Goal: Task Accomplishment & Management: Complete application form

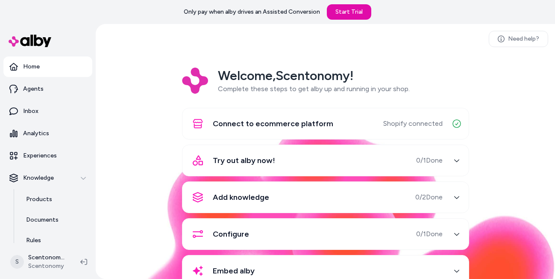
scroll to position [0, 0]
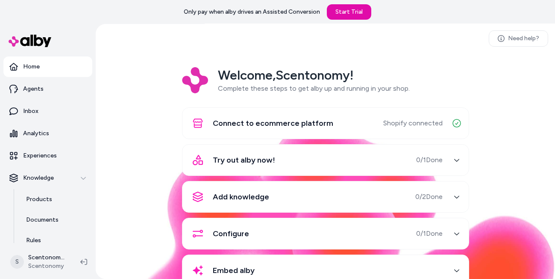
click at [454, 196] on icon "button" at bounding box center [457, 197] width 6 height 6
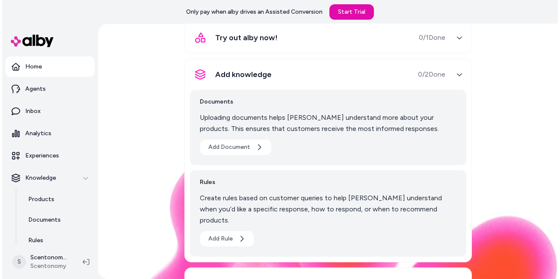
scroll to position [161, 0]
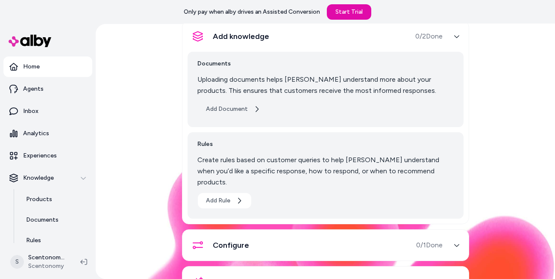
click at [218, 105] on button "Add Document" at bounding box center [233, 108] width 71 height 15
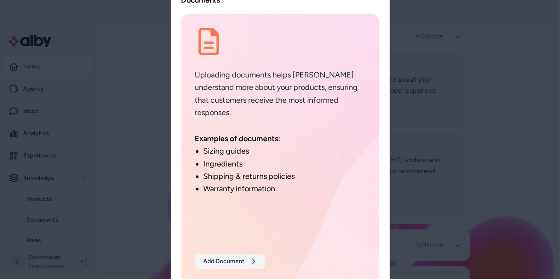
click at [219, 261] on button "Add Document" at bounding box center [230, 261] width 70 height 15
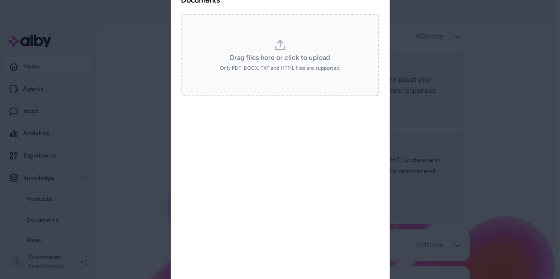
click at [304, 55] on div "Drag files here or click to upload" at bounding box center [280, 58] width 100 height 10
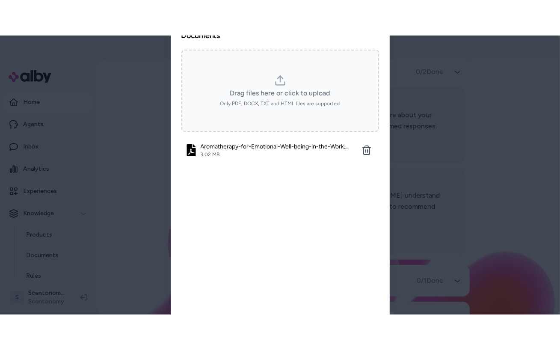
scroll to position [0, 0]
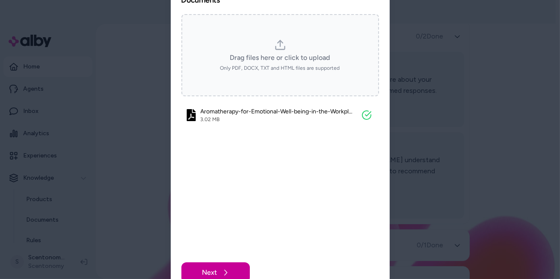
click at [230, 269] on button "Next" at bounding box center [215, 272] width 68 height 21
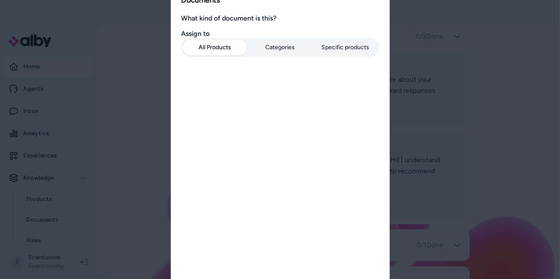
click at [346, 48] on button "Specific products" at bounding box center [345, 47] width 64 height 15
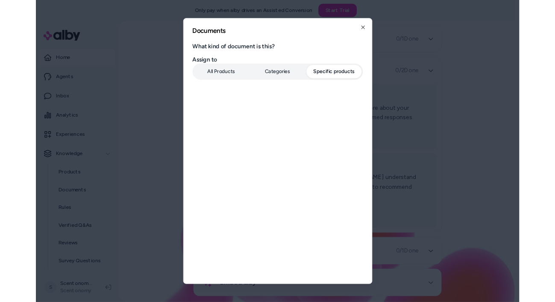
scroll to position [161, 0]
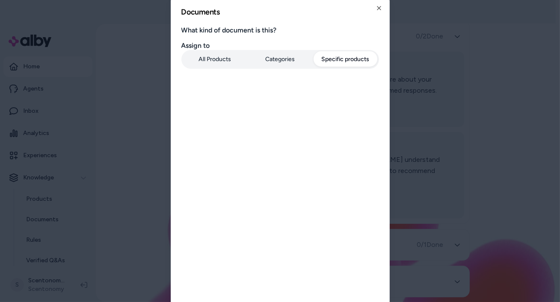
click at [341, 58] on button "Specific products" at bounding box center [345, 59] width 64 height 15
click at [339, 128] on form "What kind of document is this? Assign to All Products Categories Specific produ…" at bounding box center [280, 160] width 198 height 268
click at [332, 206] on form "What kind of document is this? Assign to All Products Categories Specific produ…" at bounding box center [280, 160] width 198 height 268
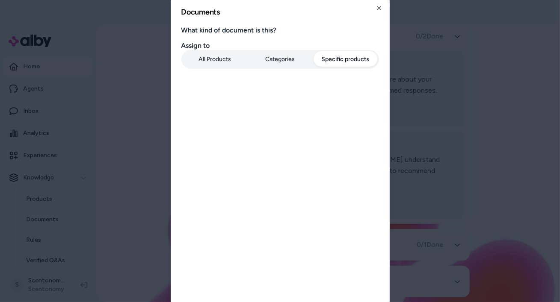
click at [289, 63] on button "Categories" at bounding box center [280, 59] width 64 height 15
click at [327, 58] on button "Specific products" at bounding box center [345, 59] width 64 height 15
click at [376, 9] on icon "button" at bounding box center [378, 8] width 7 height 7
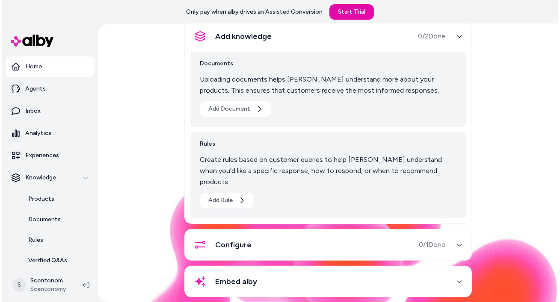
scroll to position [162, 0]
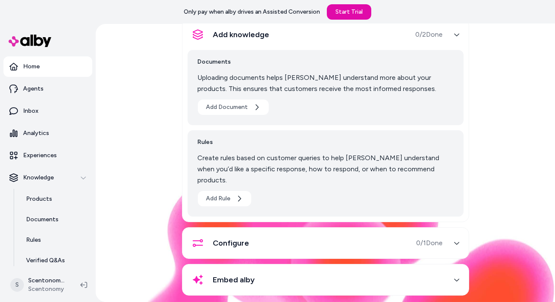
click at [237, 117] on div "Documents Uploading documents helps [PERSON_NAME] understand more about your pr…" at bounding box center [326, 87] width 276 height 75
click at [236, 109] on button "Add Document" at bounding box center [233, 107] width 71 height 15
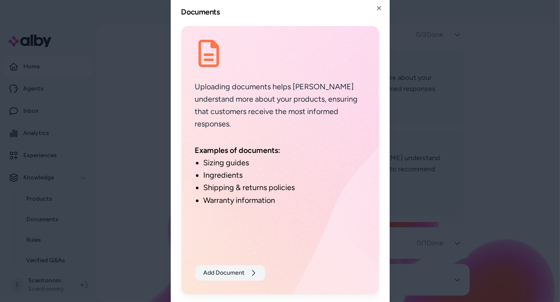
click at [231, 272] on button "Add Document" at bounding box center [230, 273] width 70 height 15
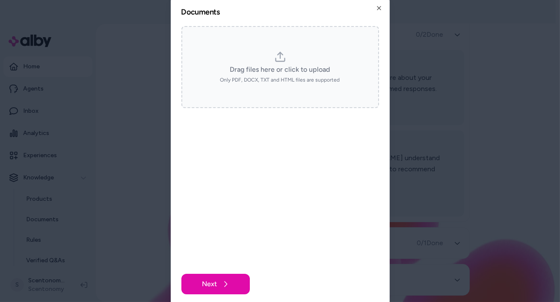
click at [282, 65] on div "Drag files here or click to upload" at bounding box center [280, 70] width 100 height 10
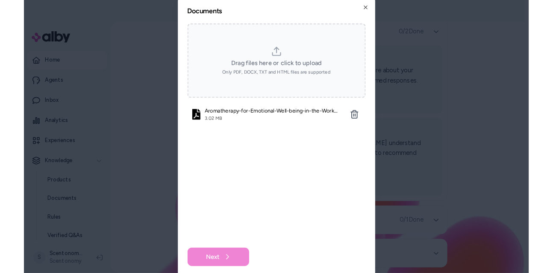
scroll to position [0, 0]
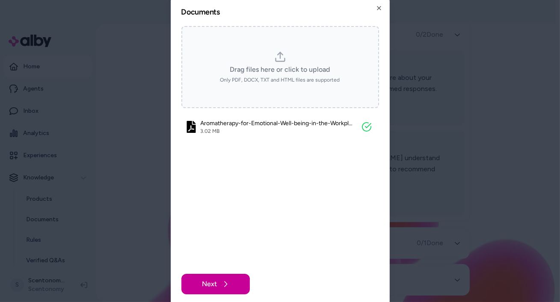
click at [224, 278] on icon at bounding box center [225, 284] width 7 height 7
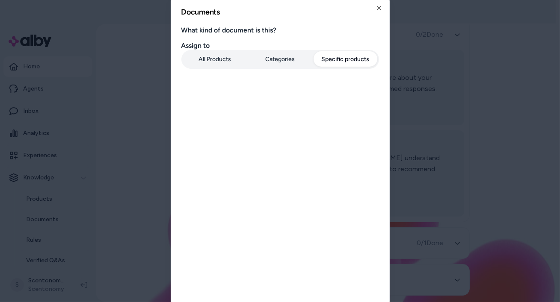
click at [355, 60] on button "Specific products" at bounding box center [345, 59] width 64 height 15
click at [313, 52] on button "Specific products" at bounding box center [345, 59] width 64 height 15
click at [350, 63] on button "Specific products" at bounding box center [345, 59] width 64 height 15
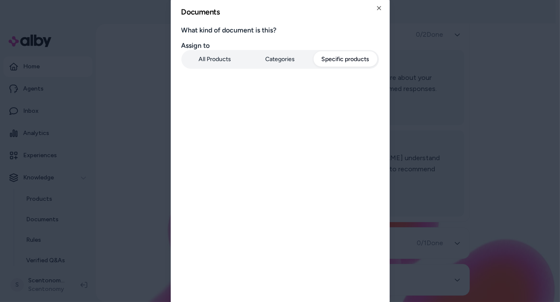
click at [350, 63] on button "Specific products" at bounding box center [345, 59] width 64 height 15
click at [354, 56] on button "Specific products" at bounding box center [345, 59] width 64 height 15
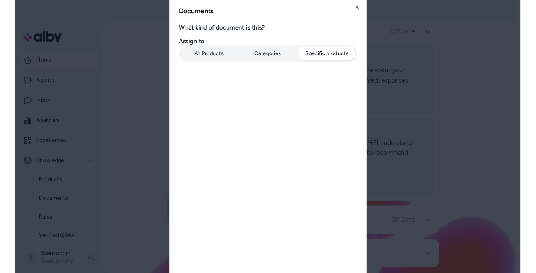
scroll to position [162, 0]
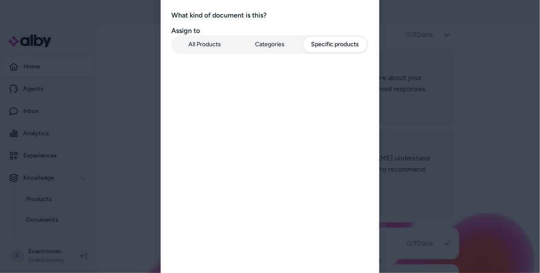
click at [519, 171] on div at bounding box center [270, 136] width 540 height 273
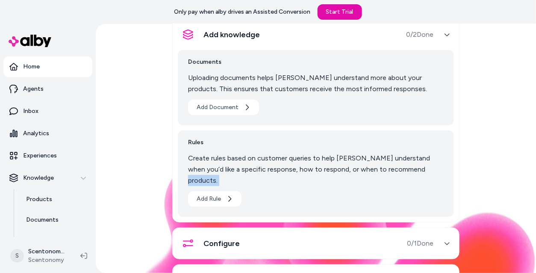
click at [519, 171] on div "Welcome, Scentonomy ! Complete these steps to get alby up and running in your s…" at bounding box center [316, 106] width 427 height 403
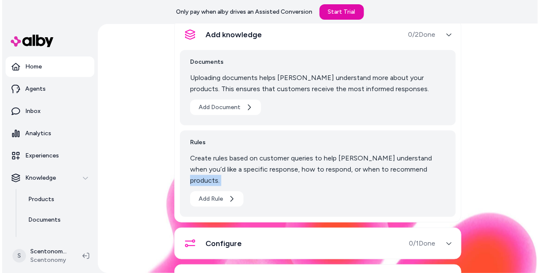
scroll to position [24, 0]
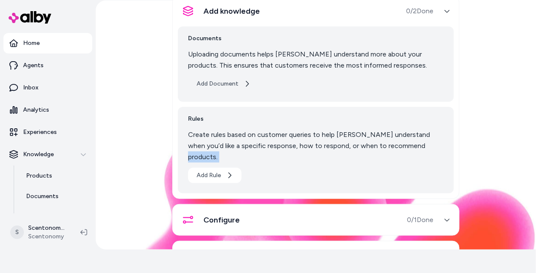
click at [227, 81] on button "Add Document" at bounding box center [223, 83] width 71 height 15
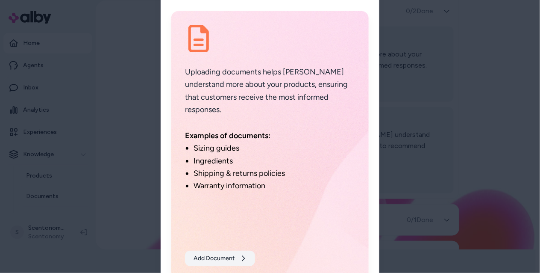
click at [220, 261] on button "Add Document" at bounding box center [220, 258] width 70 height 15
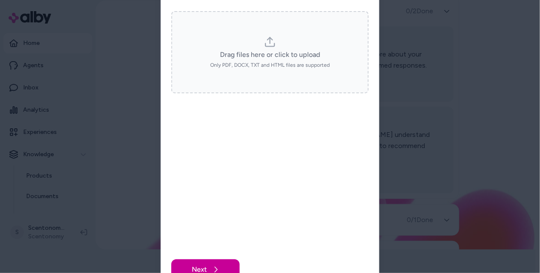
click at [218, 268] on icon at bounding box center [215, 269] width 7 height 7
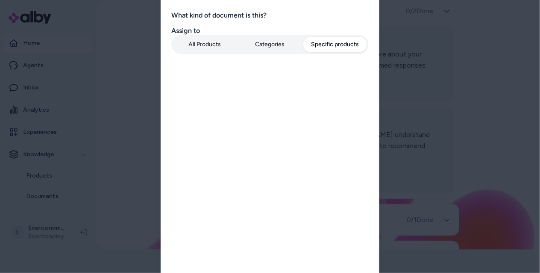
click at [336, 51] on button "Specific products" at bounding box center [336, 44] width 64 height 15
click at [336, 42] on button "Specific products" at bounding box center [336, 44] width 64 height 15
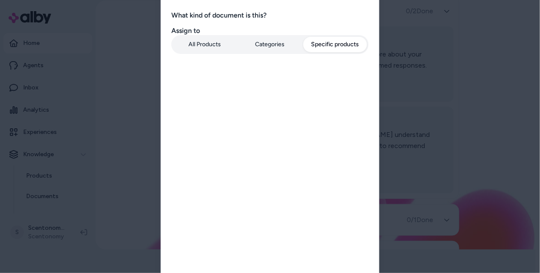
click at [336, 42] on button "Specific products" at bounding box center [336, 44] width 64 height 15
click at [336, 43] on button "Specific products" at bounding box center [336, 44] width 64 height 15
click at [321, 43] on button "Specific products" at bounding box center [336, 44] width 64 height 15
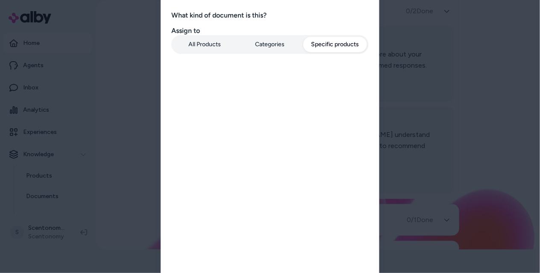
click at [321, 43] on button "Specific products" at bounding box center [336, 44] width 64 height 15
click at [272, 47] on button "Categories" at bounding box center [271, 44] width 64 height 15
click at [206, 46] on button "All Products" at bounding box center [205, 44] width 64 height 15
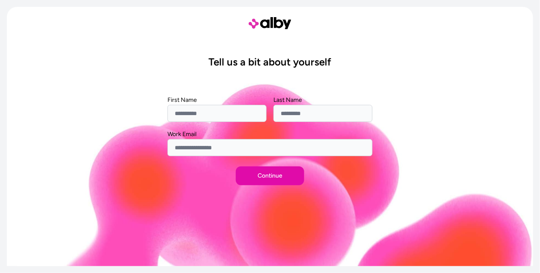
click at [225, 121] on input "First Name" at bounding box center [217, 113] width 99 height 17
type input "******"
type input "*****"
drag, startPoint x: 248, startPoint y: 149, endPoint x: 90, endPoint y: 129, distance: 159.0
click at [90, 129] on div "**********" at bounding box center [270, 136] width 527 height 259
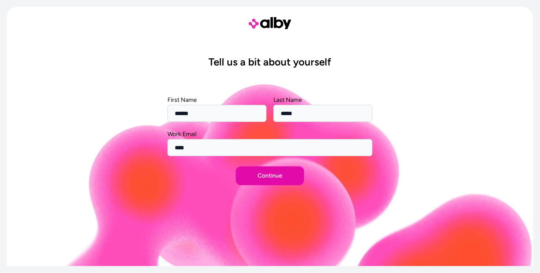
type input "**********"
click at [251, 179] on button "Continue" at bounding box center [270, 175] width 68 height 19
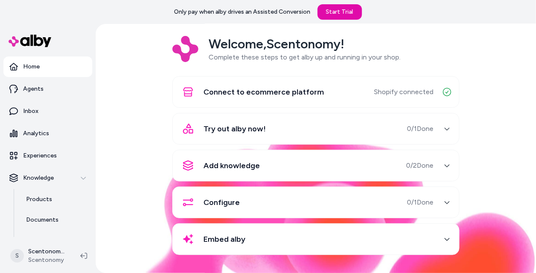
scroll to position [24, 0]
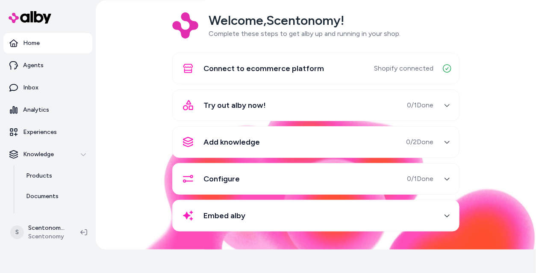
click at [371, 138] on div "Add knowledge 0 / 2 Done" at bounding box center [306, 142] width 256 height 21
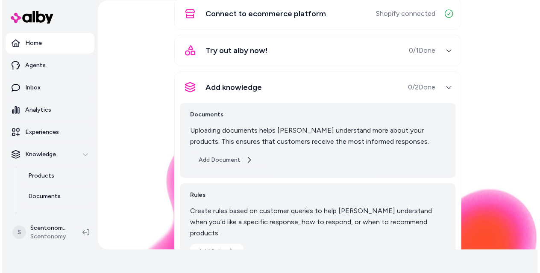
scroll to position [156, 0]
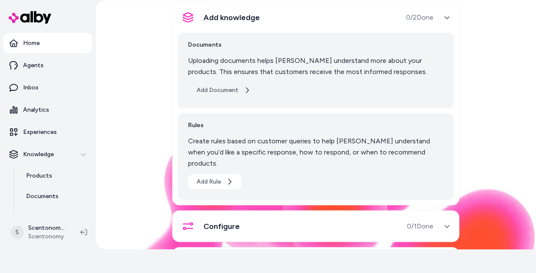
click at [227, 94] on button "Add Document" at bounding box center [223, 90] width 71 height 15
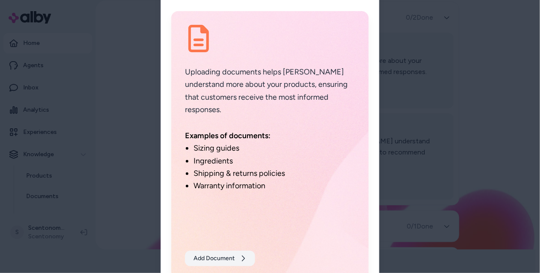
click at [226, 256] on button "Add Document" at bounding box center [220, 258] width 70 height 15
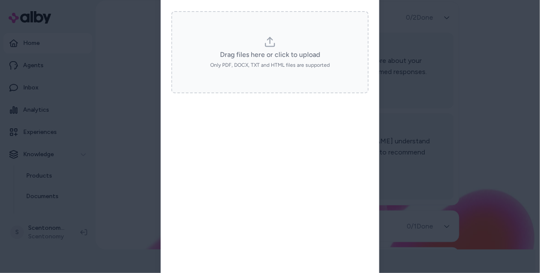
click at [287, 44] on div "Drag files here or click to upload Only PDF, DOCX, TXT and HTML files are suppo…" at bounding box center [270, 52] width 182 height 32
click at [275, 47] on icon at bounding box center [270, 42] width 12 height 12
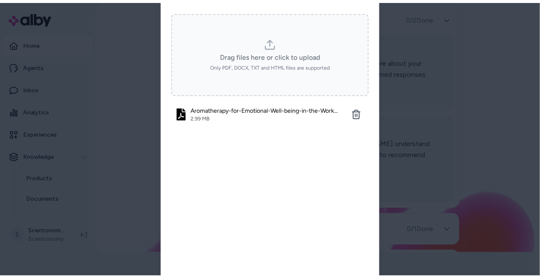
scroll to position [0, 0]
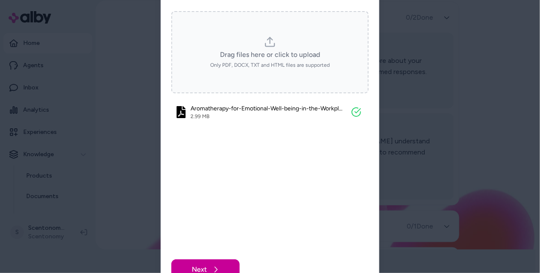
click at [226, 263] on button "Next" at bounding box center [205, 269] width 68 height 21
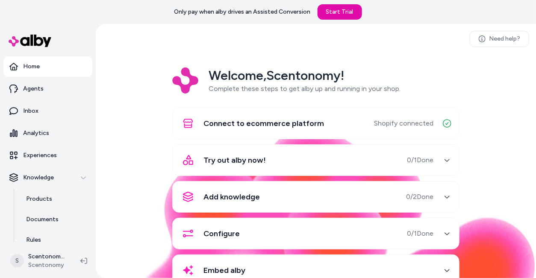
click at [276, 204] on div "Add knowledge 0 / 2 Done" at bounding box center [306, 197] width 256 height 21
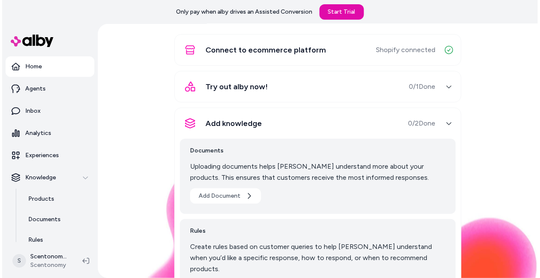
scroll to position [118, 0]
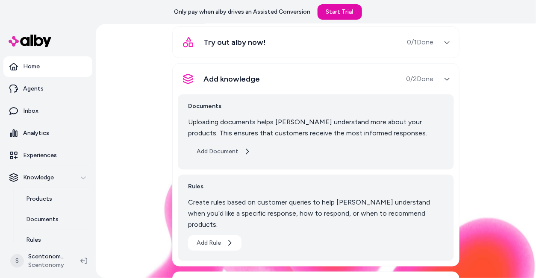
click at [244, 152] on icon "button" at bounding box center [247, 151] width 7 height 7
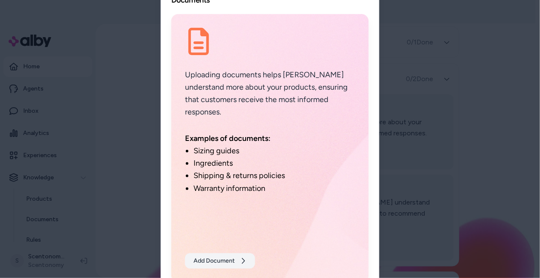
click at [229, 257] on button "Add Document" at bounding box center [220, 261] width 70 height 15
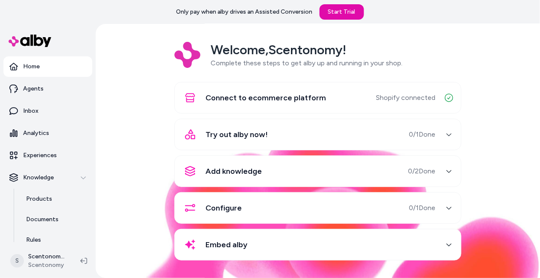
scroll to position [26, 0]
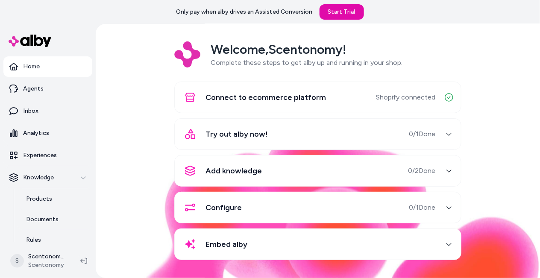
click at [447, 172] on icon "button" at bounding box center [449, 171] width 6 height 6
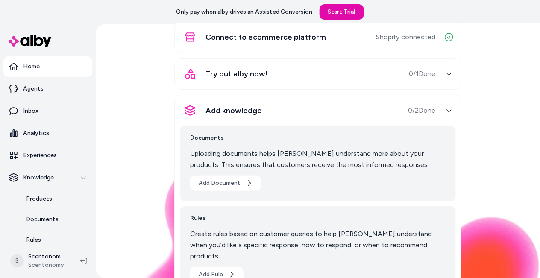
scroll to position [144, 0]
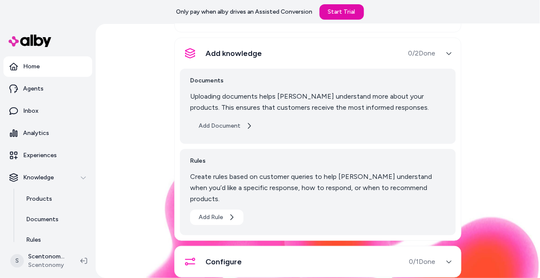
click at [228, 124] on button "Add Document" at bounding box center [225, 125] width 71 height 15
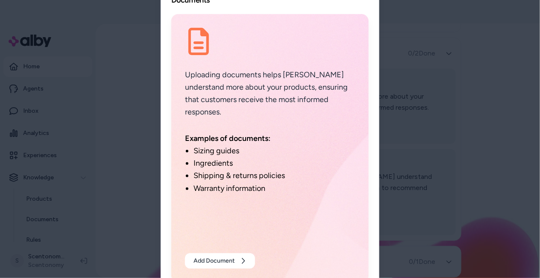
click at [398, 125] on div at bounding box center [270, 139] width 540 height 278
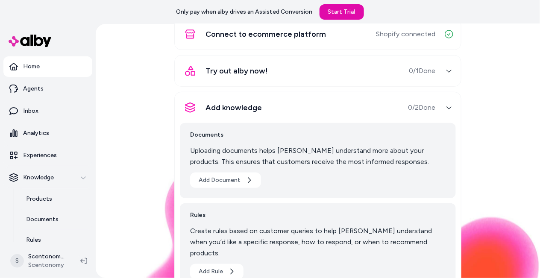
scroll to position [0, 0]
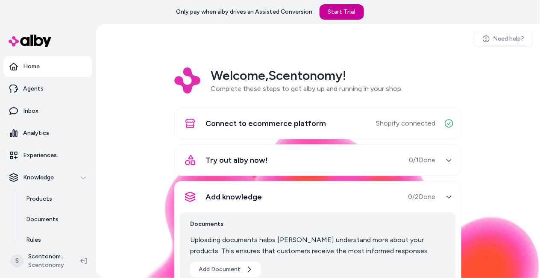
click at [337, 13] on link "Start Trial" at bounding box center [342, 11] width 44 height 15
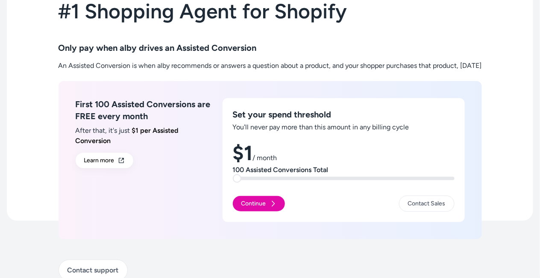
scroll to position [63, 0]
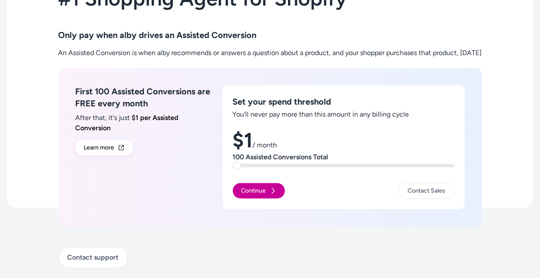
click at [250, 192] on button "Continue" at bounding box center [259, 190] width 52 height 15
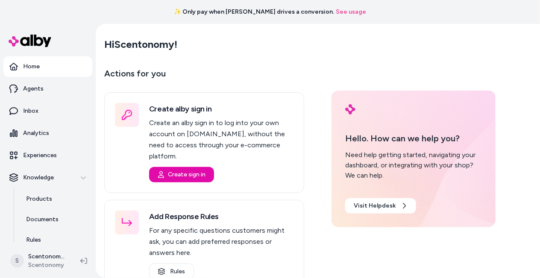
click at [46, 70] on link "Home" at bounding box center [47, 66] width 89 height 21
click at [36, 91] on p "Agents" at bounding box center [33, 89] width 21 height 9
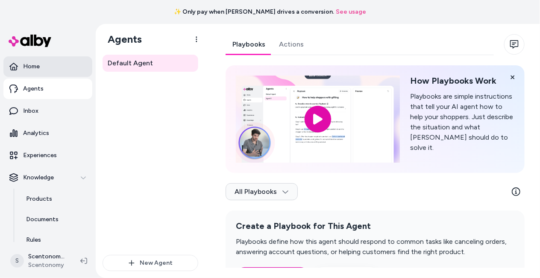
click at [38, 65] on p "Home" at bounding box center [31, 66] width 17 height 9
